Goal: Information Seeking & Learning: Learn about a topic

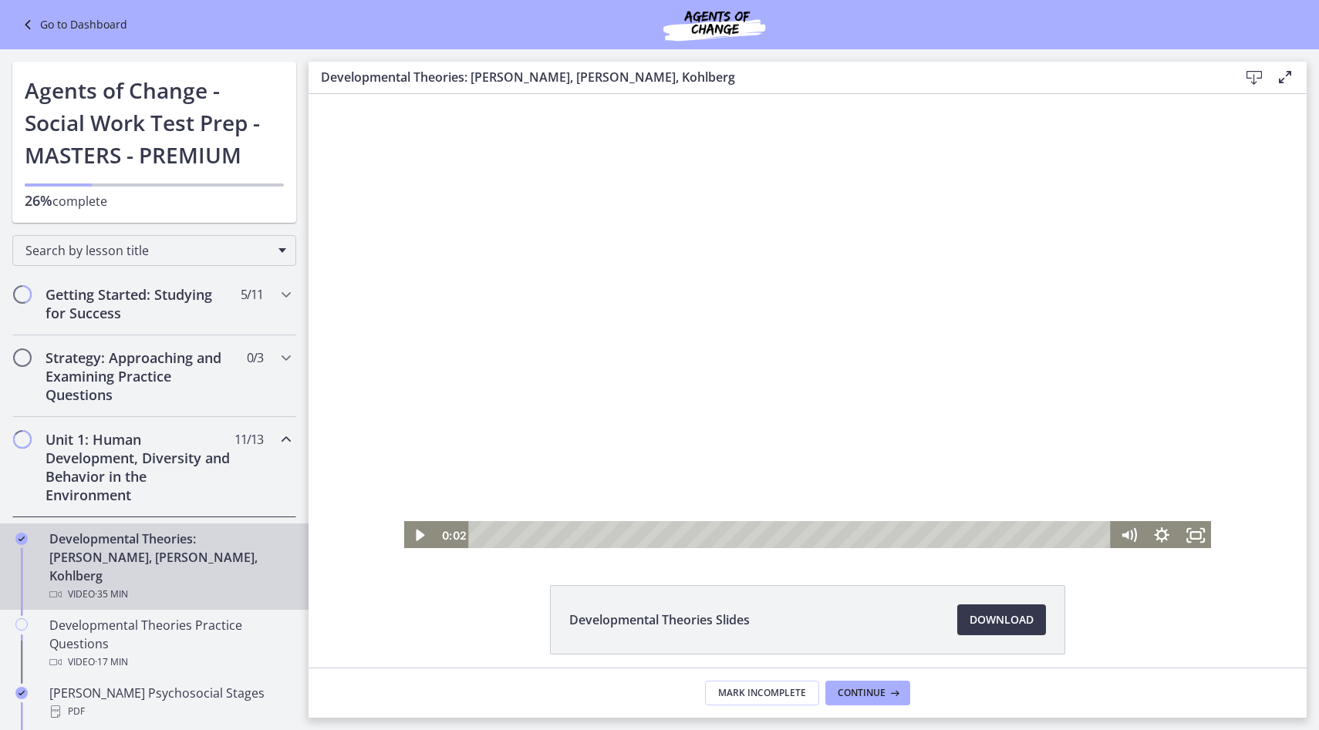
scroll to position [42, 0]
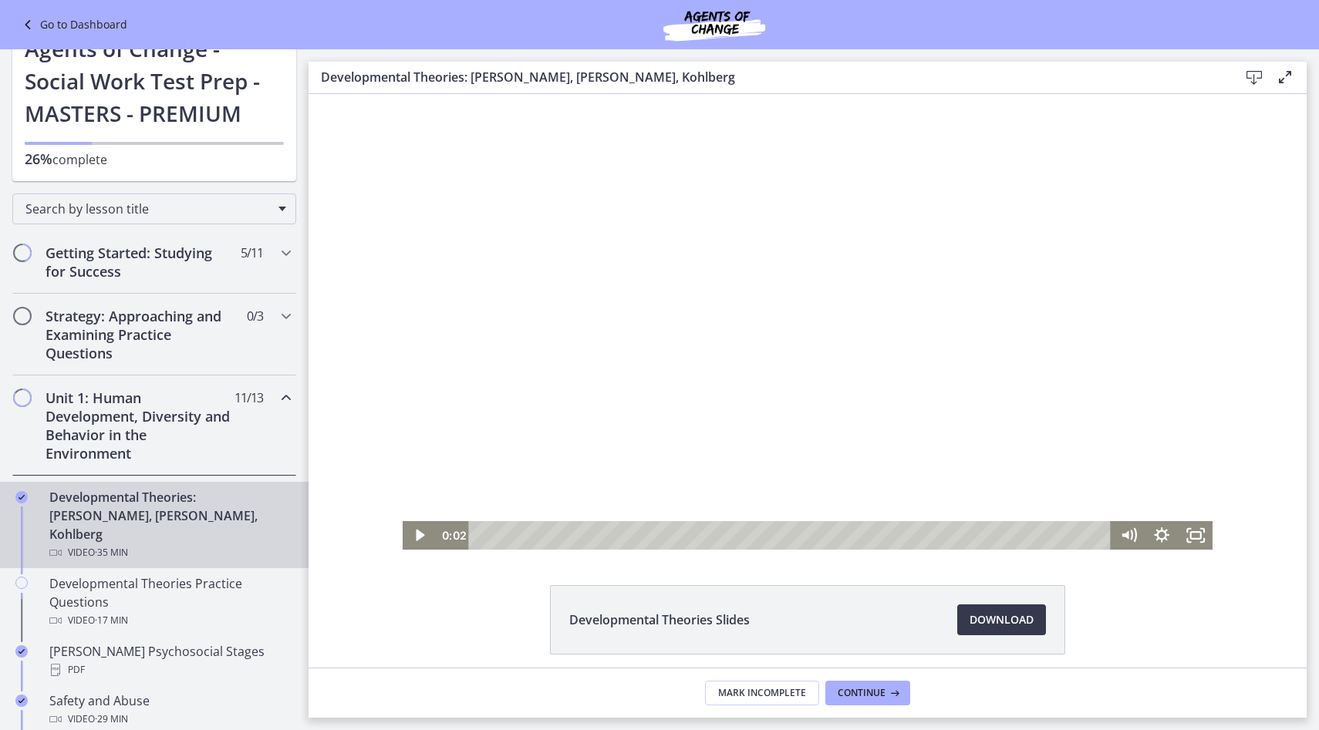
click at [545, 344] on div at bounding box center [808, 322] width 811 height 456
click at [649, 535] on div "9:25" at bounding box center [792, 535] width 622 height 29
click at [642, 534] on div "8:59" at bounding box center [792, 535] width 622 height 29
click at [628, 539] on div "8:26" at bounding box center [792, 535] width 622 height 29
click at [604, 538] on div "6:52" at bounding box center [792, 535] width 622 height 29
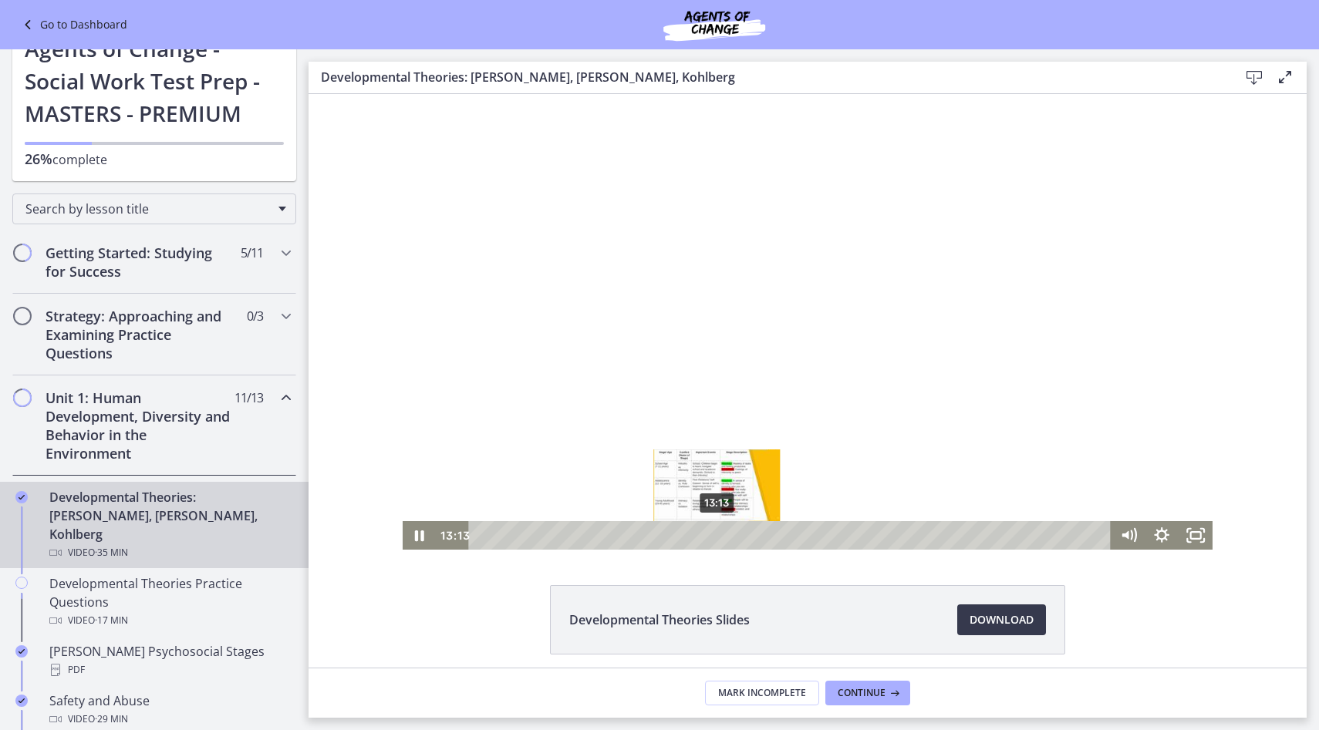
click at [717, 539] on div "13:13" at bounding box center [792, 535] width 622 height 29
click at [723, 474] on div at bounding box center [808, 322] width 811 height 456
drag, startPoint x: 723, startPoint y: 439, endPoint x: 726, endPoint y: 429, distance: 10.3
click at [726, 430] on div at bounding box center [808, 322] width 811 height 456
click at [625, 387] on div at bounding box center [808, 322] width 811 height 456
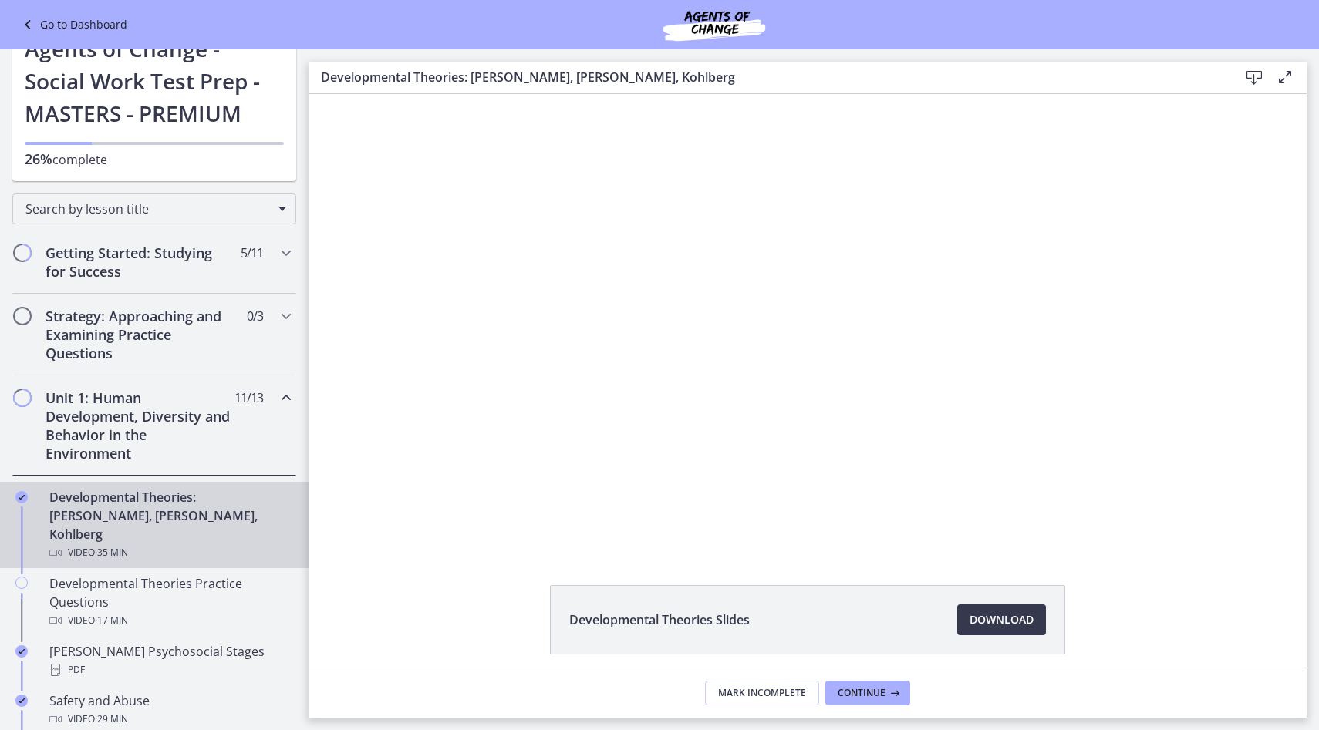
click at [403, 94] on button "Play Video: crt89dfaoh5c72tgt07g.mp4" at bounding box center [403, 94] width 1 height 1
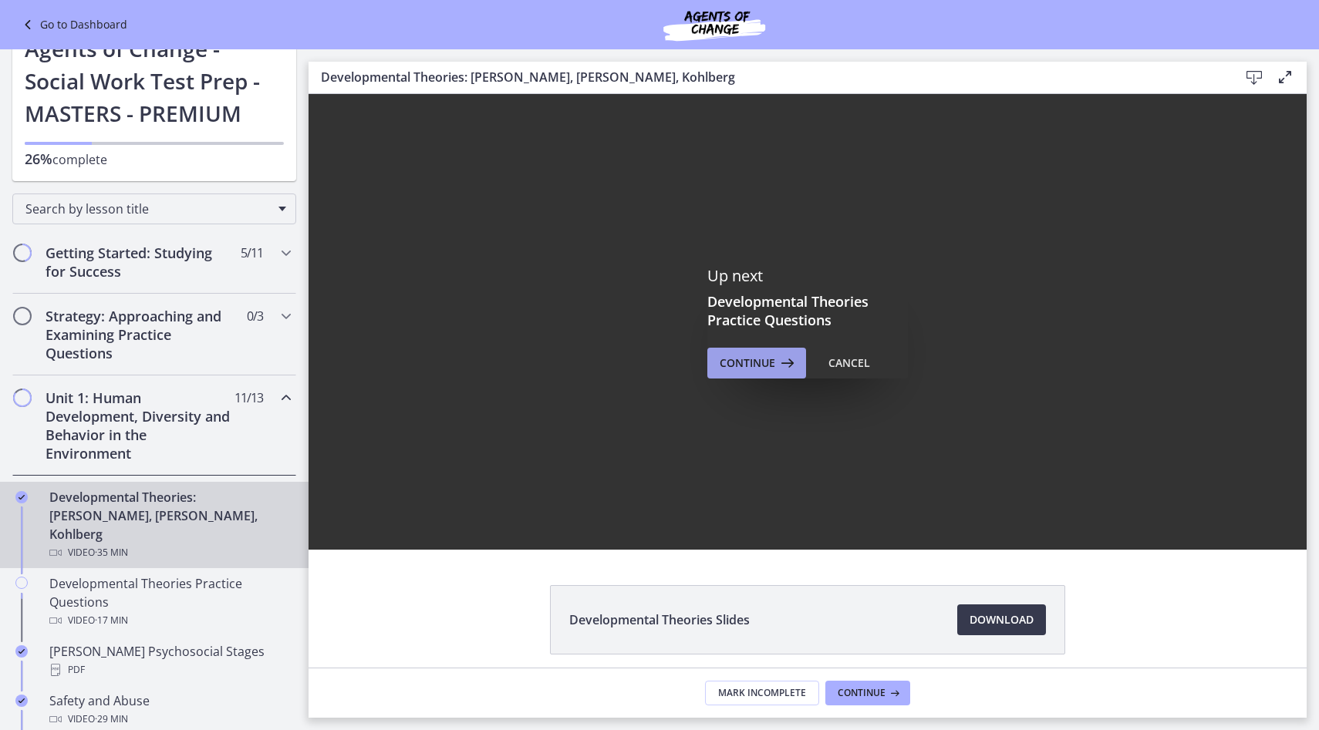
click at [741, 356] on span "Continue" at bounding box center [748, 363] width 56 height 19
